Goal: Information Seeking & Learning: Learn about a topic

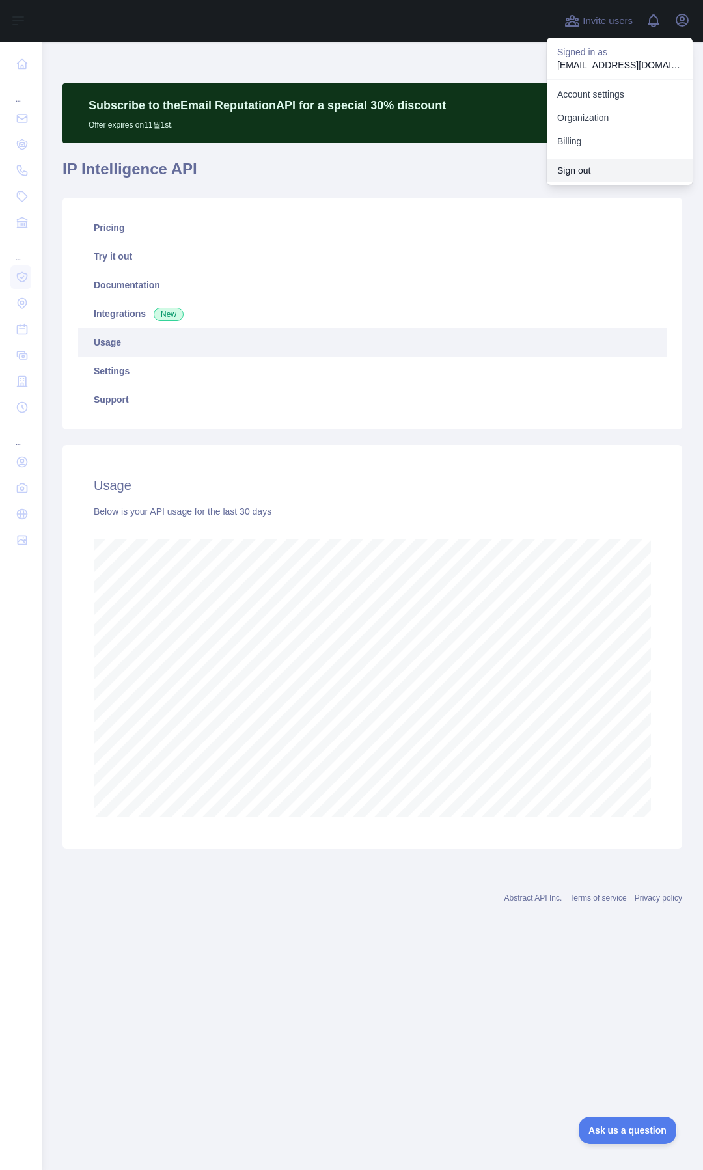
click at [568, 176] on button "Sign out" at bounding box center [620, 170] width 146 height 23
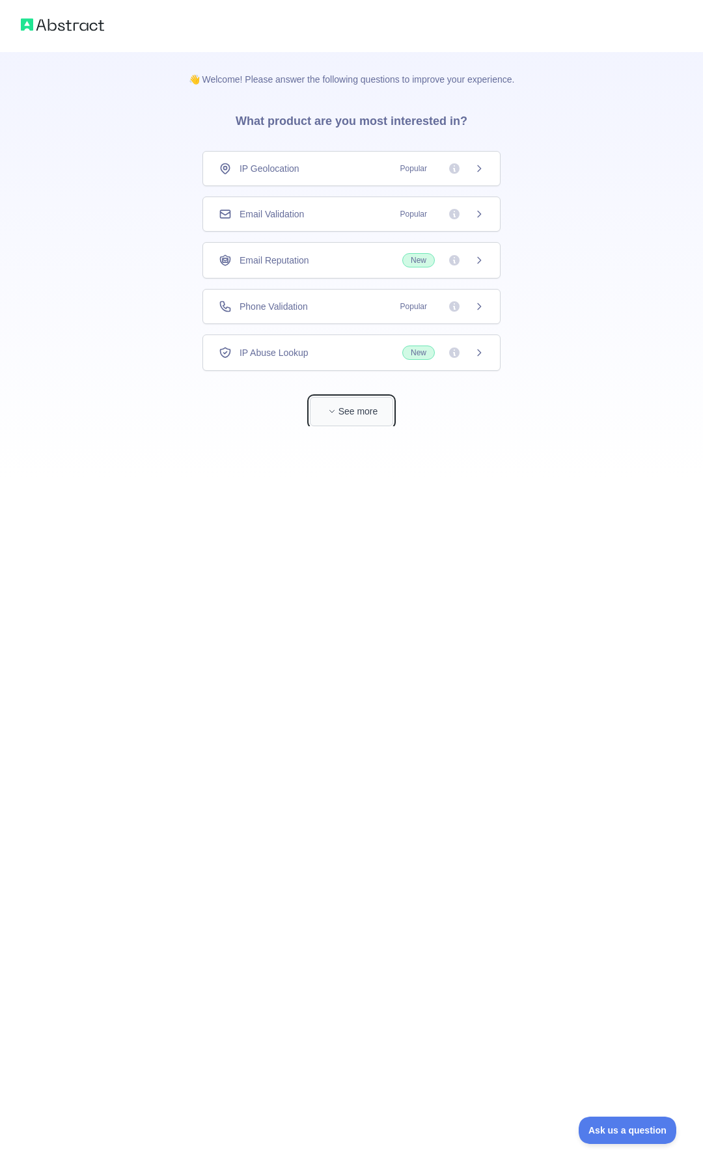
click at [348, 402] on button "See more" at bounding box center [351, 411] width 83 height 29
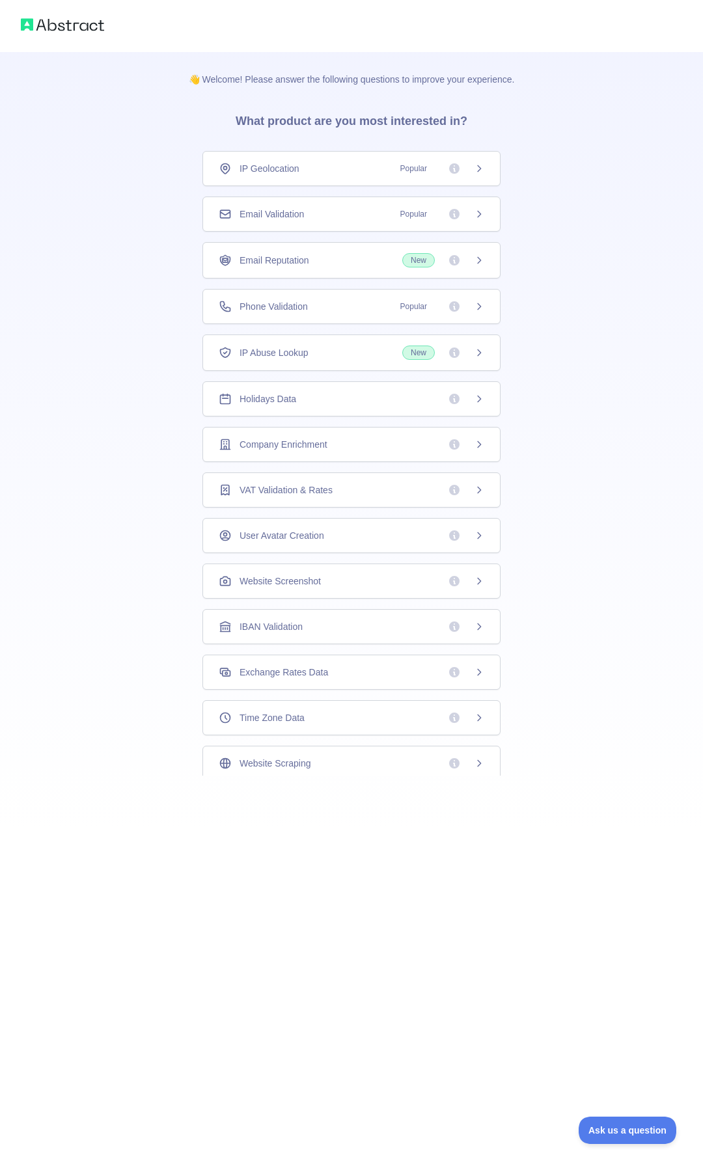
click at [292, 183] on div "IP Geolocation Popular" at bounding box center [351, 168] width 298 height 35
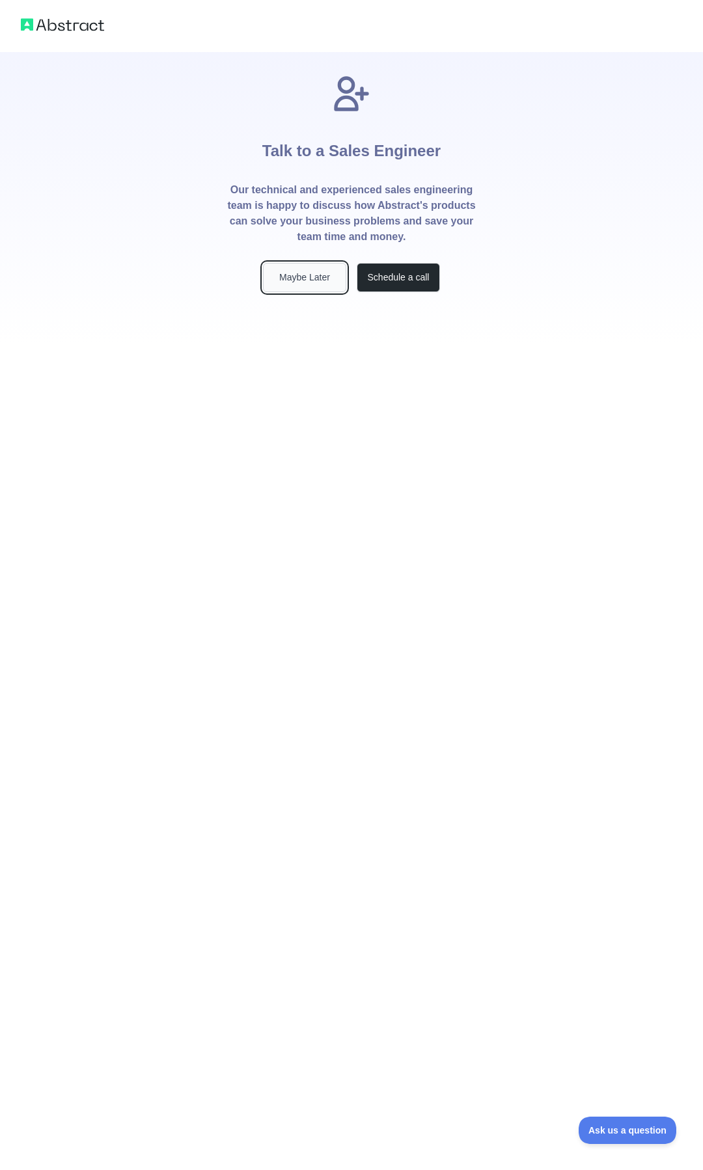
click at [313, 281] on button "Maybe Later" at bounding box center [304, 277] width 83 height 29
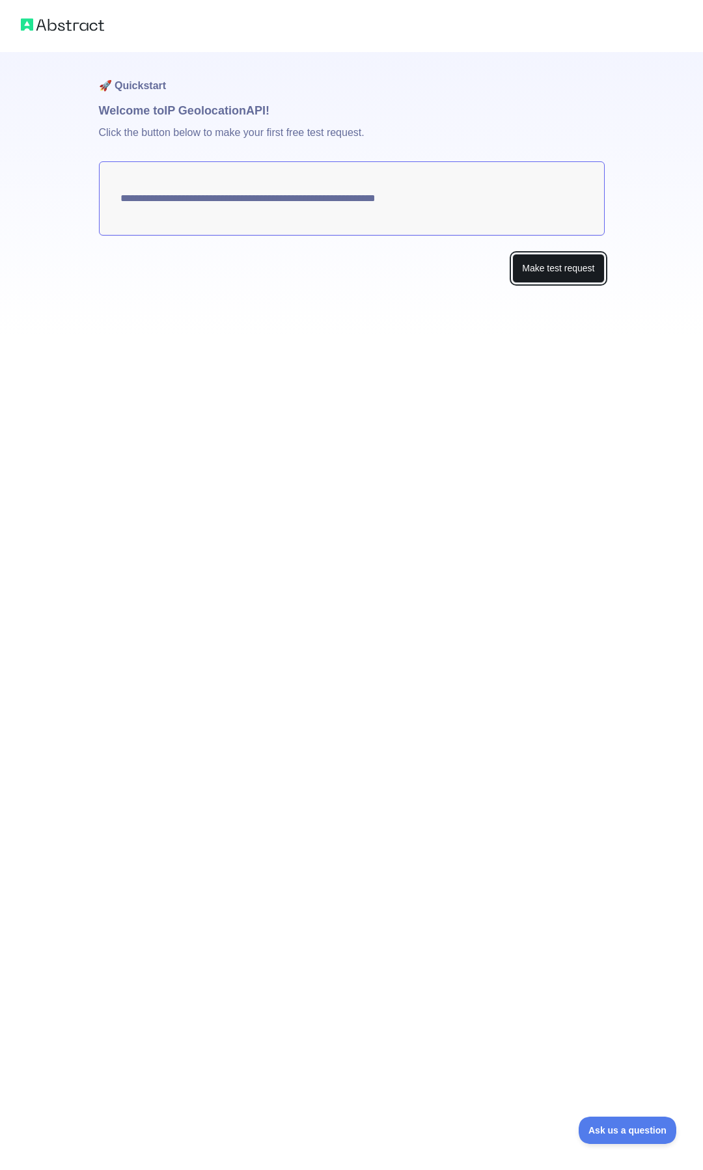
click at [536, 264] on button "Make test request" at bounding box center [558, 268] width 92 height 29
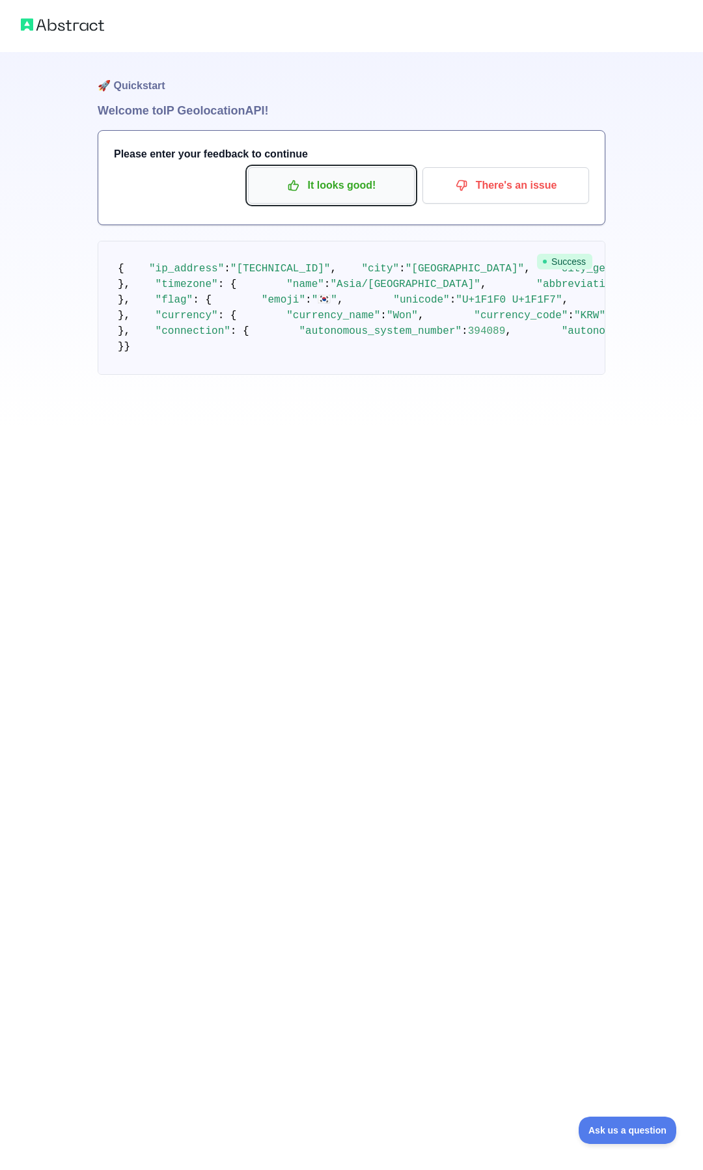
click at [323, 200] on button "It looks good!" at bounding box center [331, 185] width 167 height 36
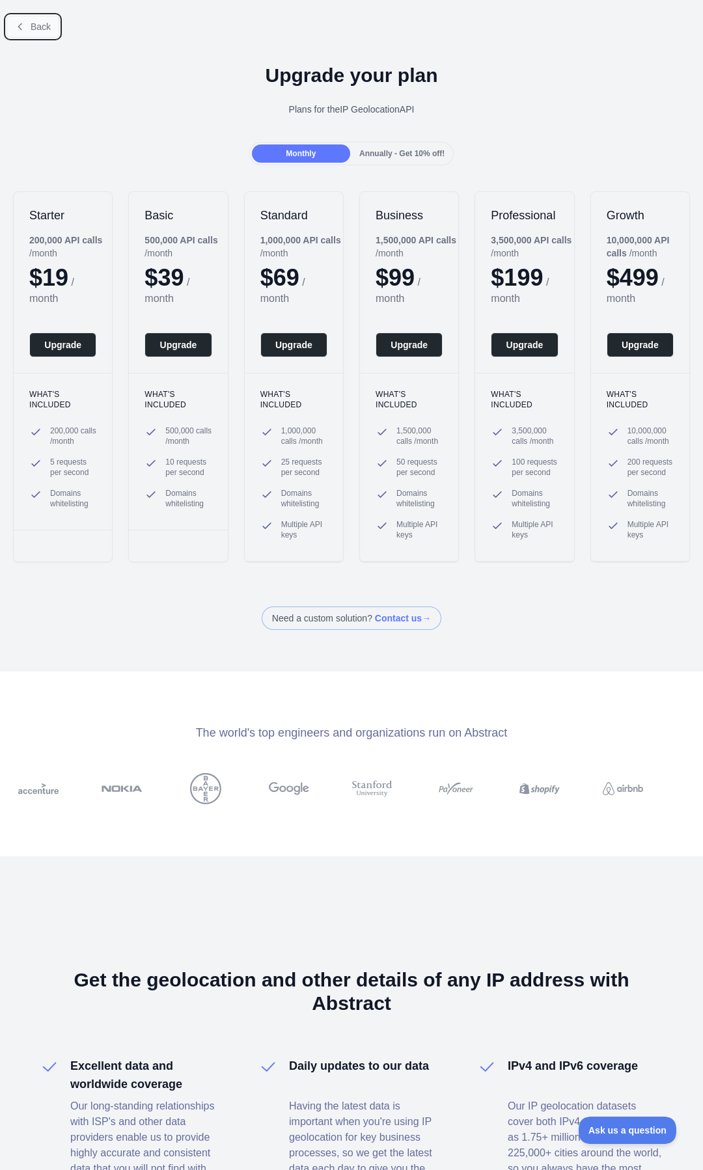
click at [25, 25] on button "Back" at bounding box center [33, 27] width 53 height 22
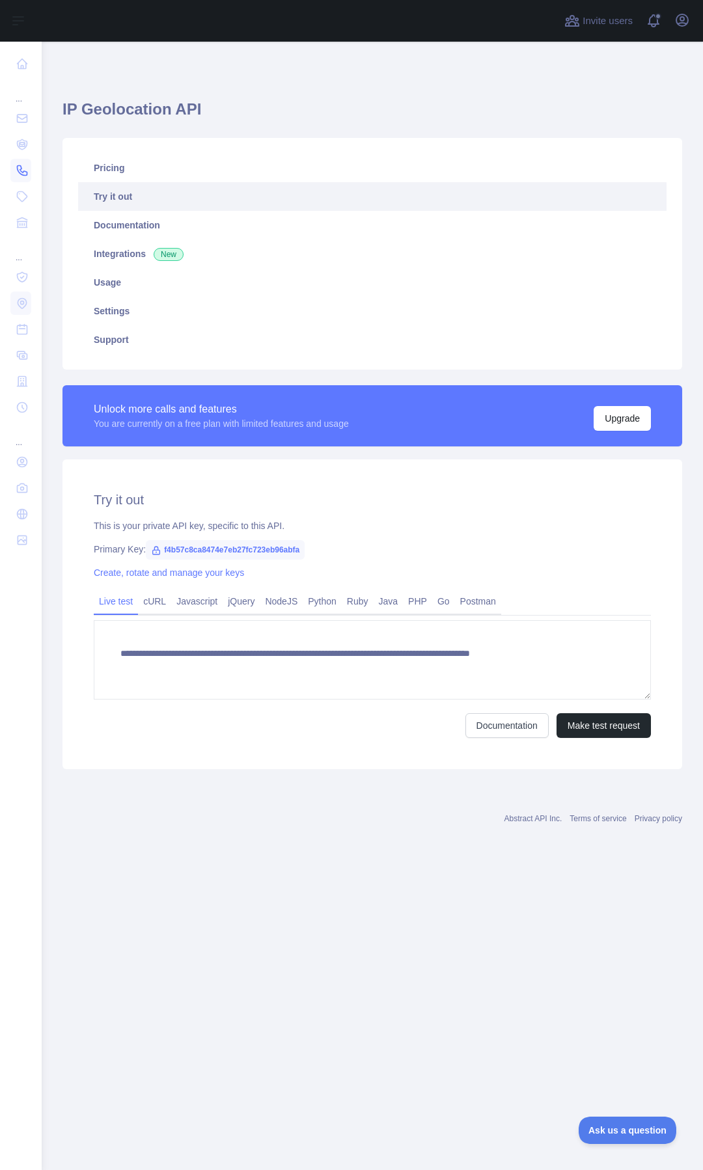
click at [23, 163] on link at bounding box center [20, 170] width 21 height 23
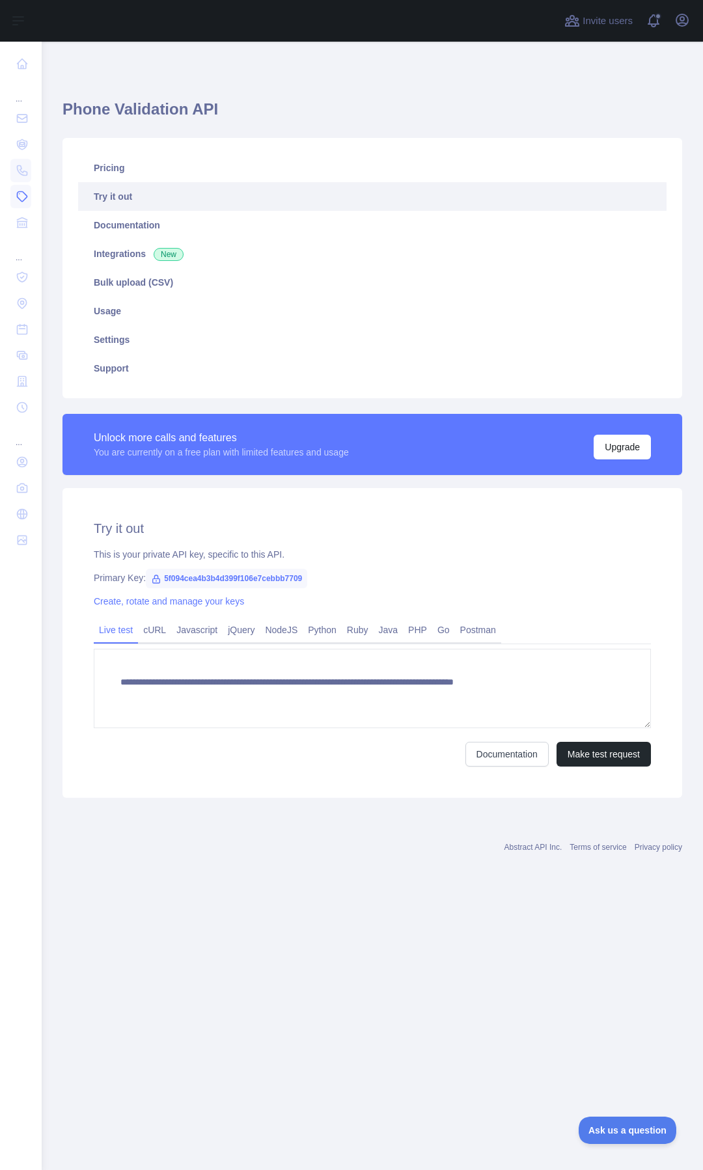
click at [24, 202] on icon at bounding box center [22, 196] width 13 height 13
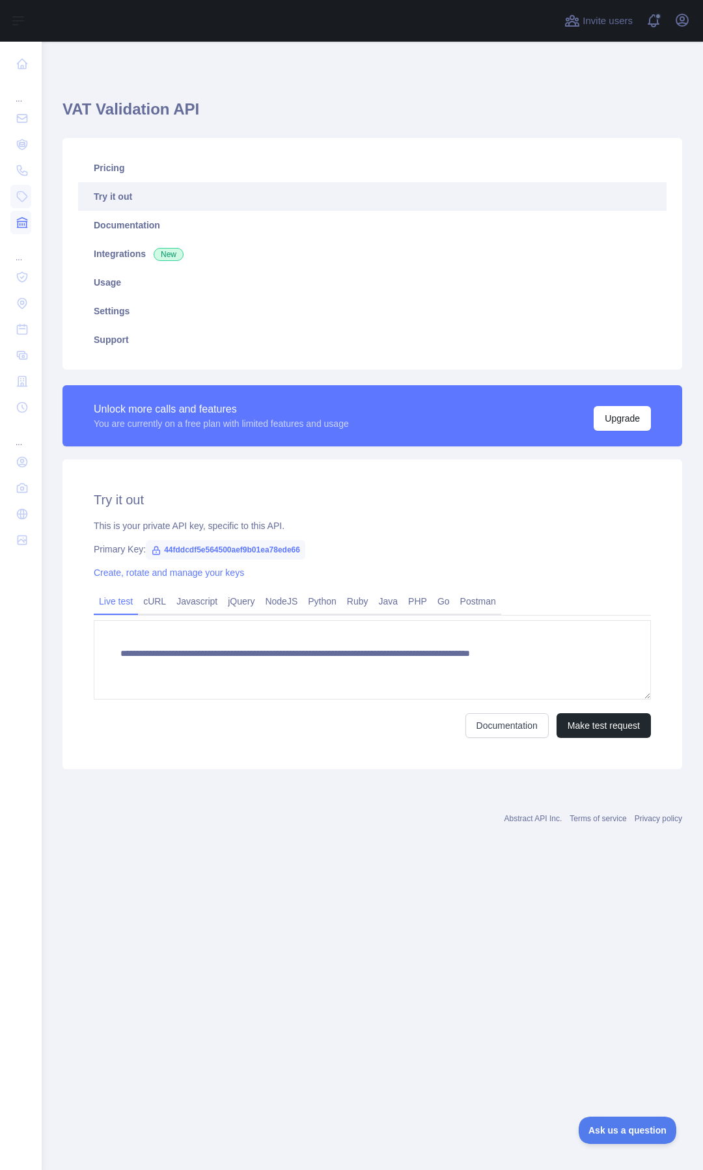
click at [23, 223] on icon at bounding box center [22, 222] width 13 height 13
click at [21, 276] on icon at bounding box center [22, 277] width 13 height 13
click at [23, 303] on icon at bounding box center [22, 302] width 3 height 3
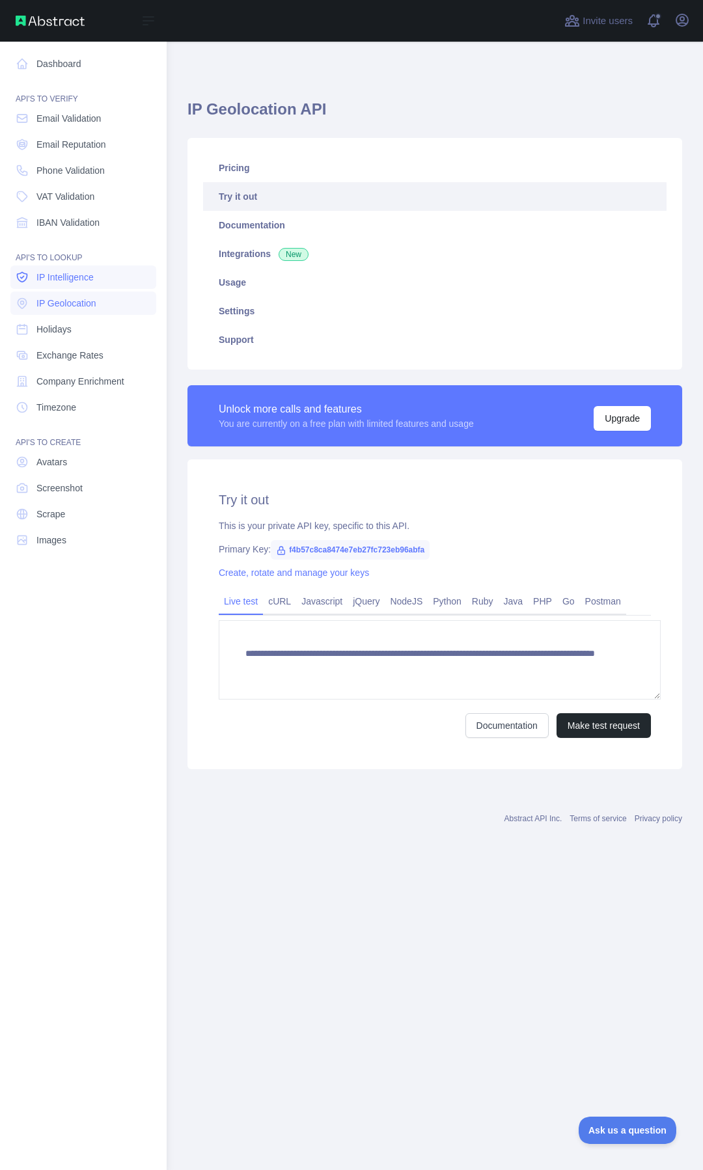
click at [21, 281] on icon at bounding box center [22, 277] width 10 height 10
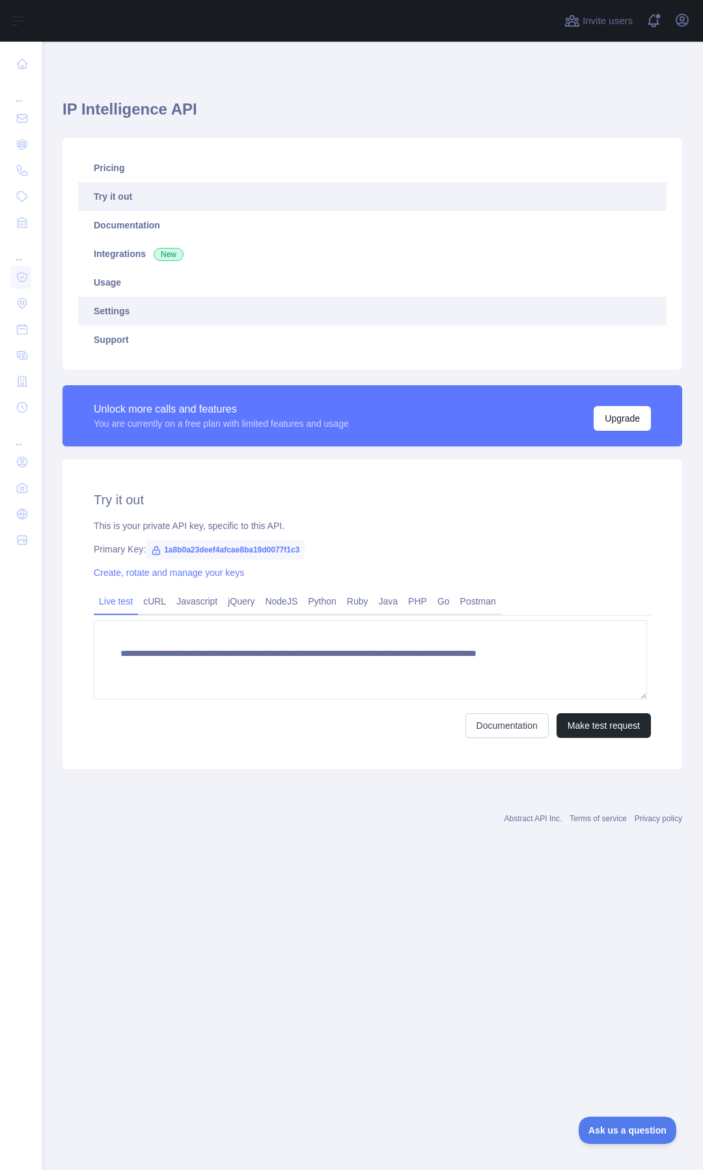
click at [319, 303] on link "Settings" at bounding box center [372, 311] width 588 height 29
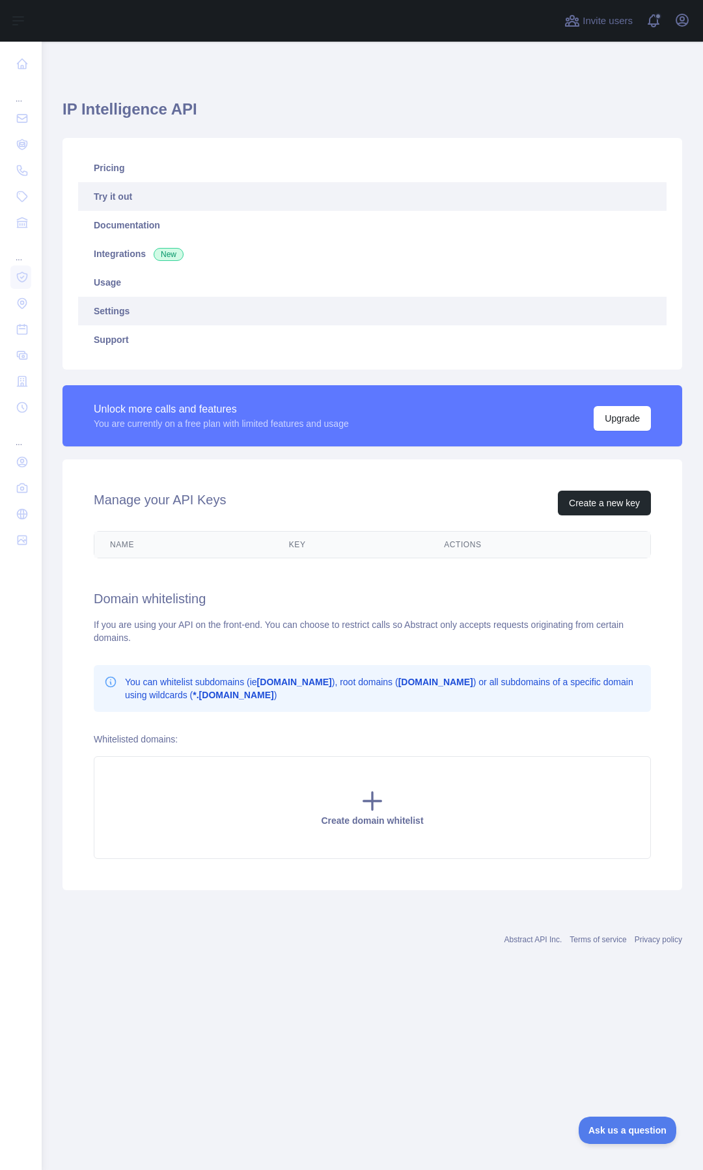
click at [163, 210] on link "Try it out" at bounding box center [372, 196] width 588 height 29
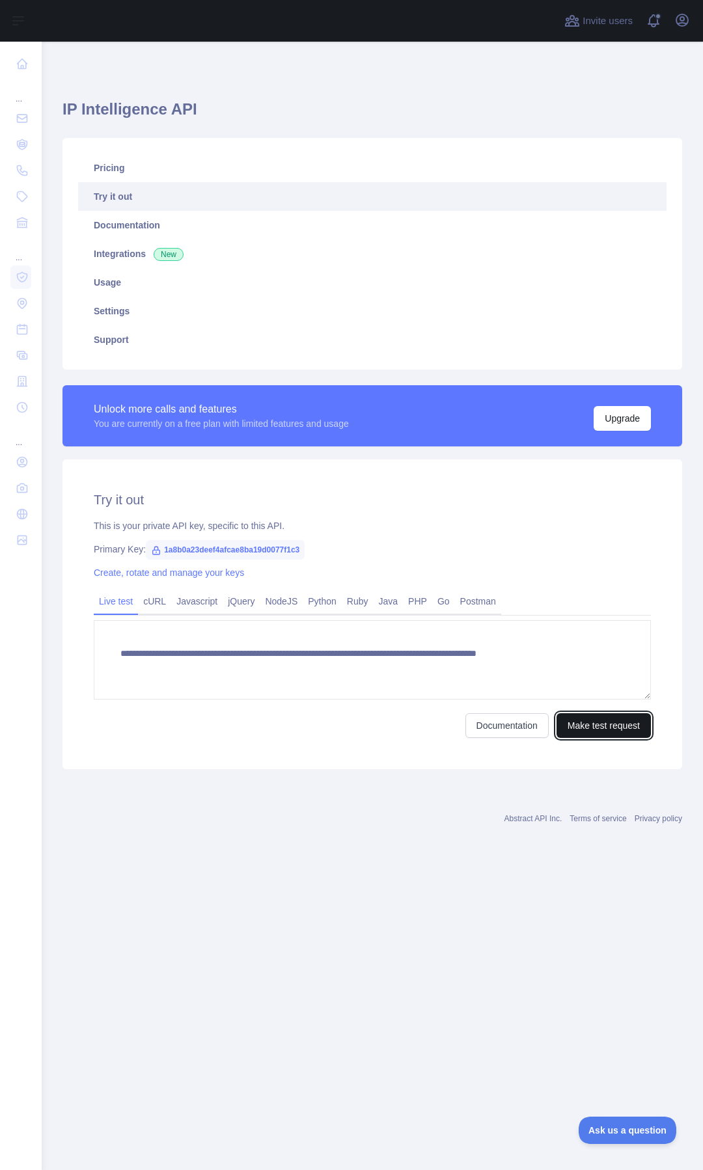
click at [585, 722] on button "Make test request" at bounding box center [604, 725] width 94 height 25
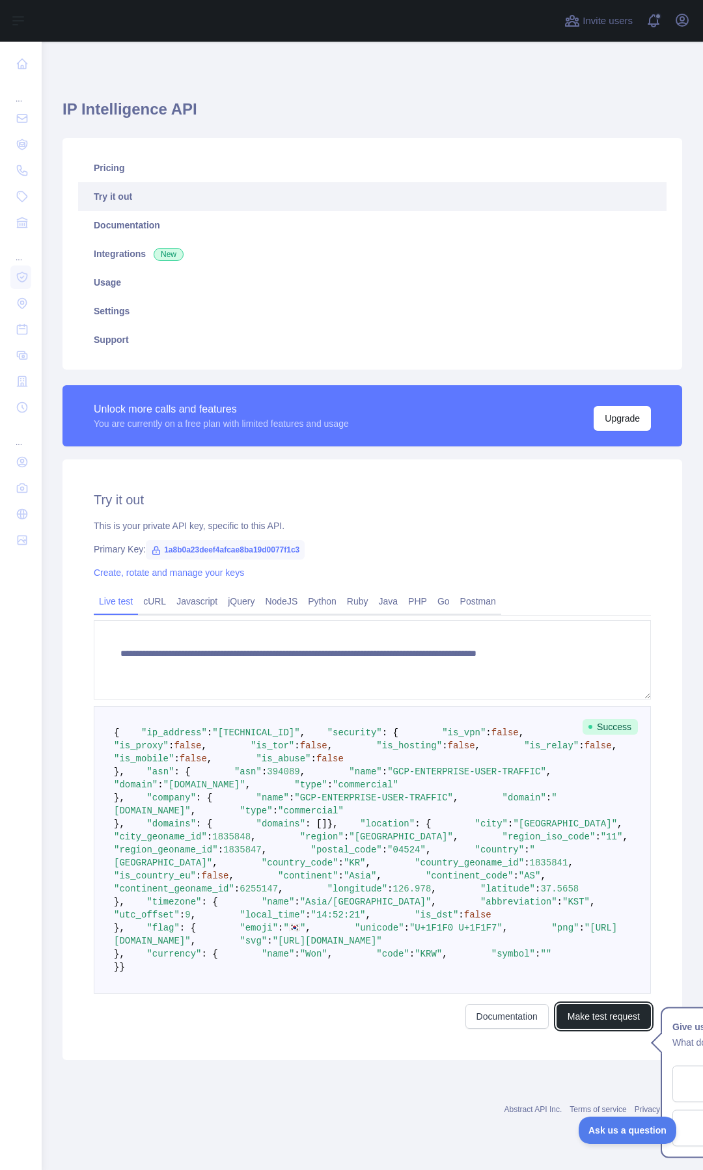
scroll to position [533, 0]
drag, startPoint x: 308, startPoint y: 709, endPoint x: 307, endPoint y: 722, distance: 13.1
click at [307, 722] on pre "{ "ip_address" : "[TECHNICAL_ID]" , "security" : { "is_vpn" : false , "is_proxy…" at bounding box center [372, 850] width 557 height 288
click at [512, 1027] on link "Documentation" at bounding box center [506, 1016] width 83 height 25
